Goal: Task Accomplishment & Management: Manage account settings

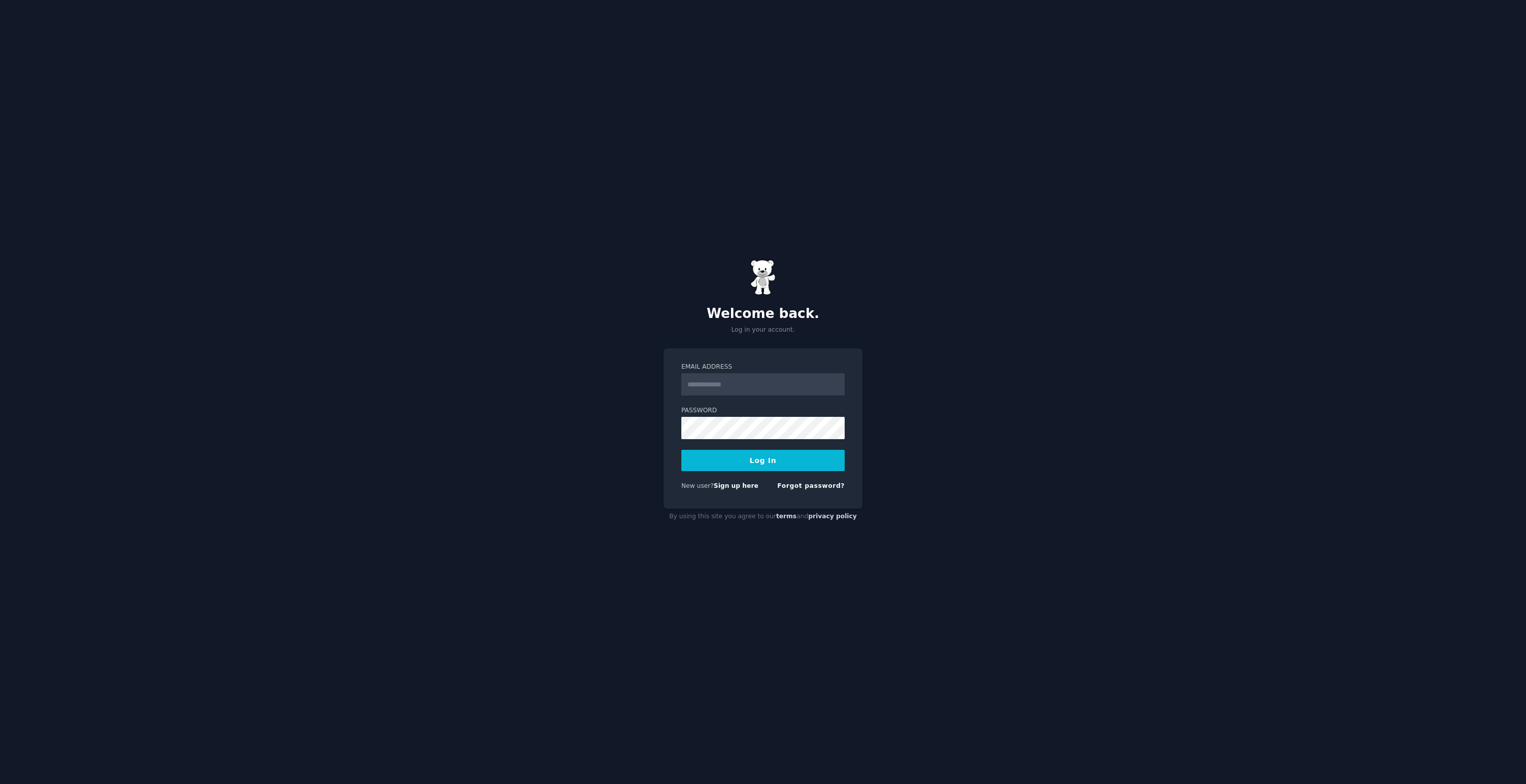
type input "**********"
click at [708, 458] on button "Log In" at bounding box center [763, 460] width 163 height 21
